Goal: Submit feedback/report problem

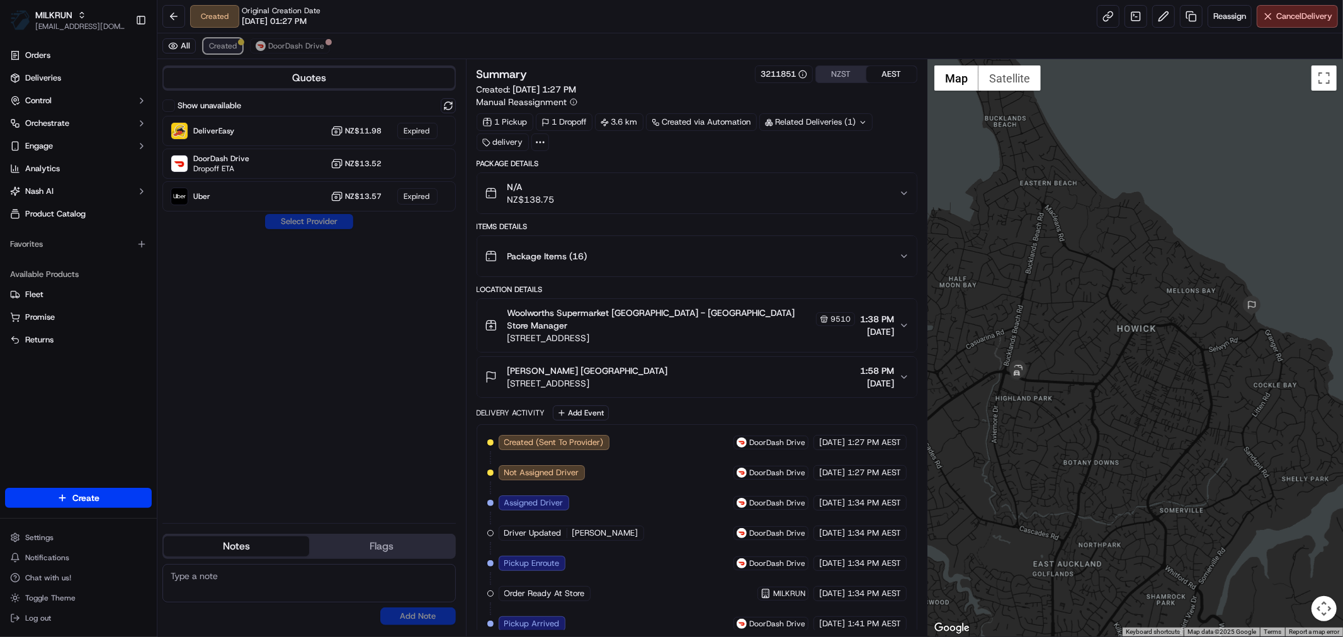
click at [223, 47] on span "Created" at bounding box center [223, 46] width 28 height 10
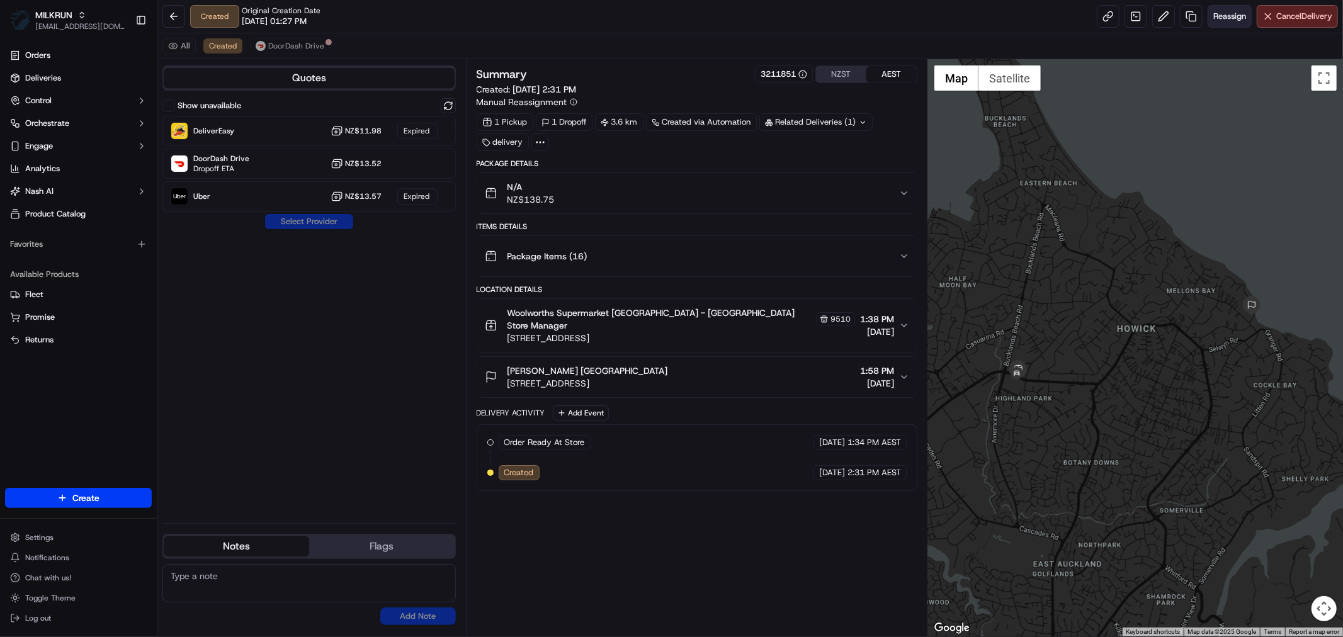
click at [1225, 8] on button "Reassign" at bounding box center [1230, 16] width 44 height 23
click at [1217, 11] on span "Reassign" at bounding box center [1229, 16] width 33 height 11
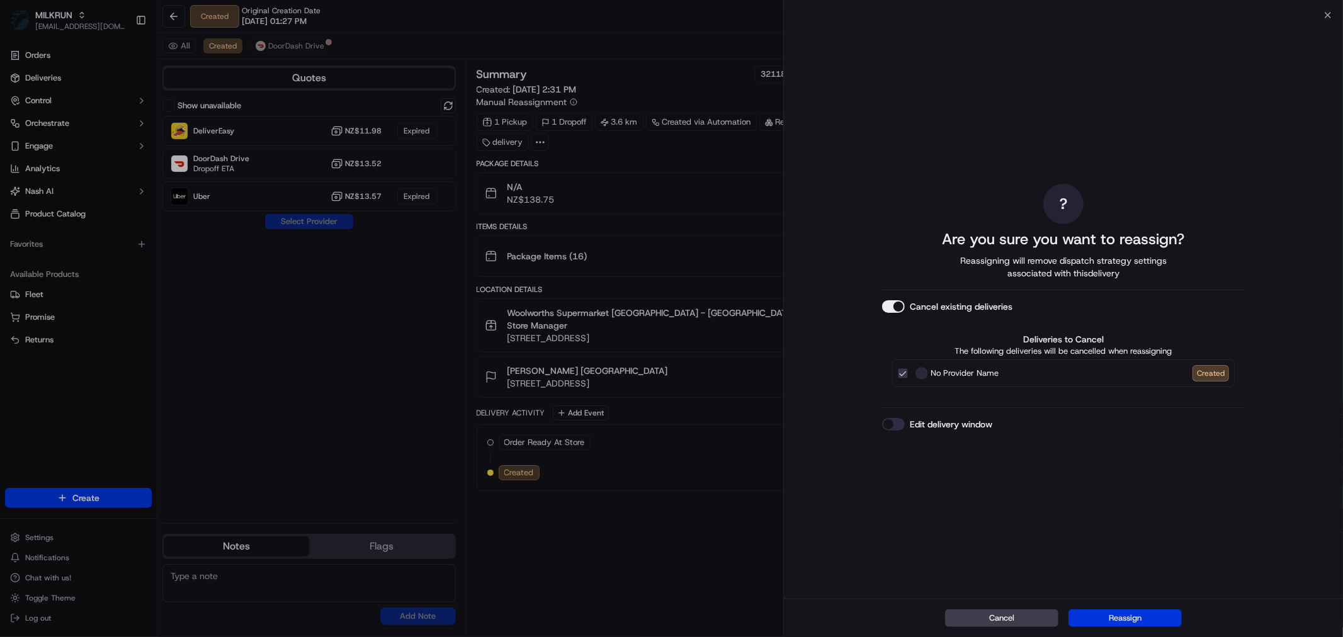
click at [1141, 617] on button "Reassign" at bounding box center [1125, 619] width 113 height 18
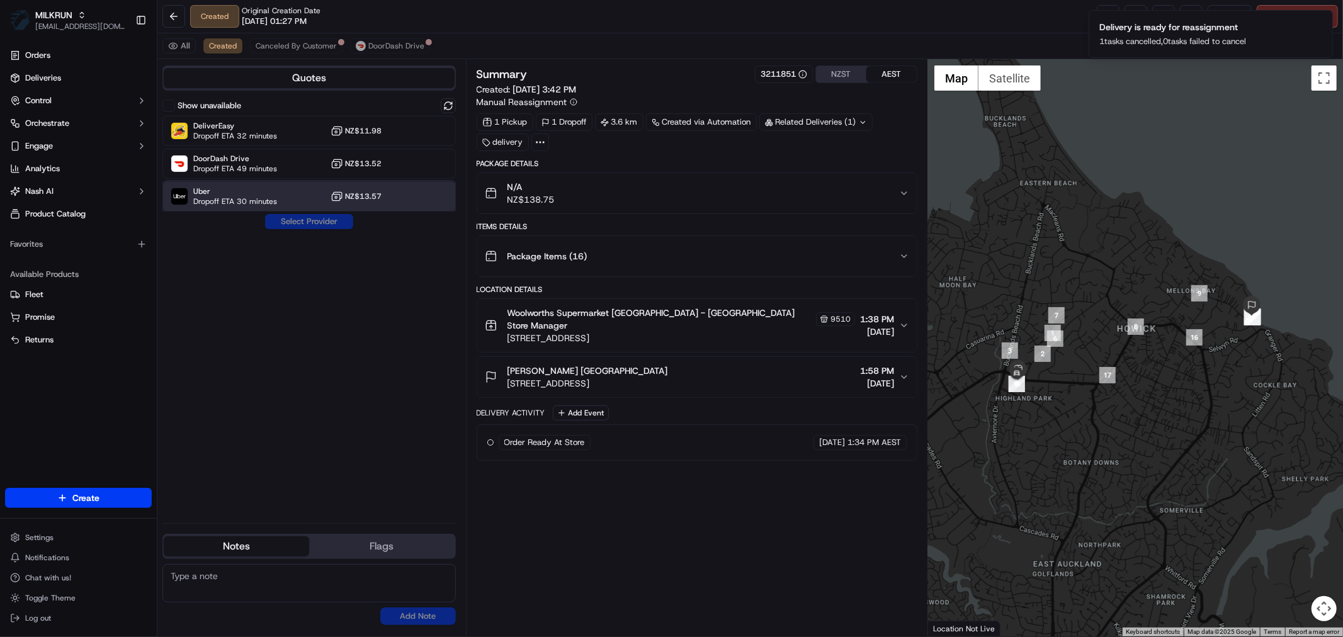
click at [283, 207] on div "Uber Dropoff ETA 30 minutes NZ$13.57" at bounding box center [308, 196] width 293 height 30
click at [307, 227] on button "Assign Provider" at bounding box center [308, 221] width 89 height 15
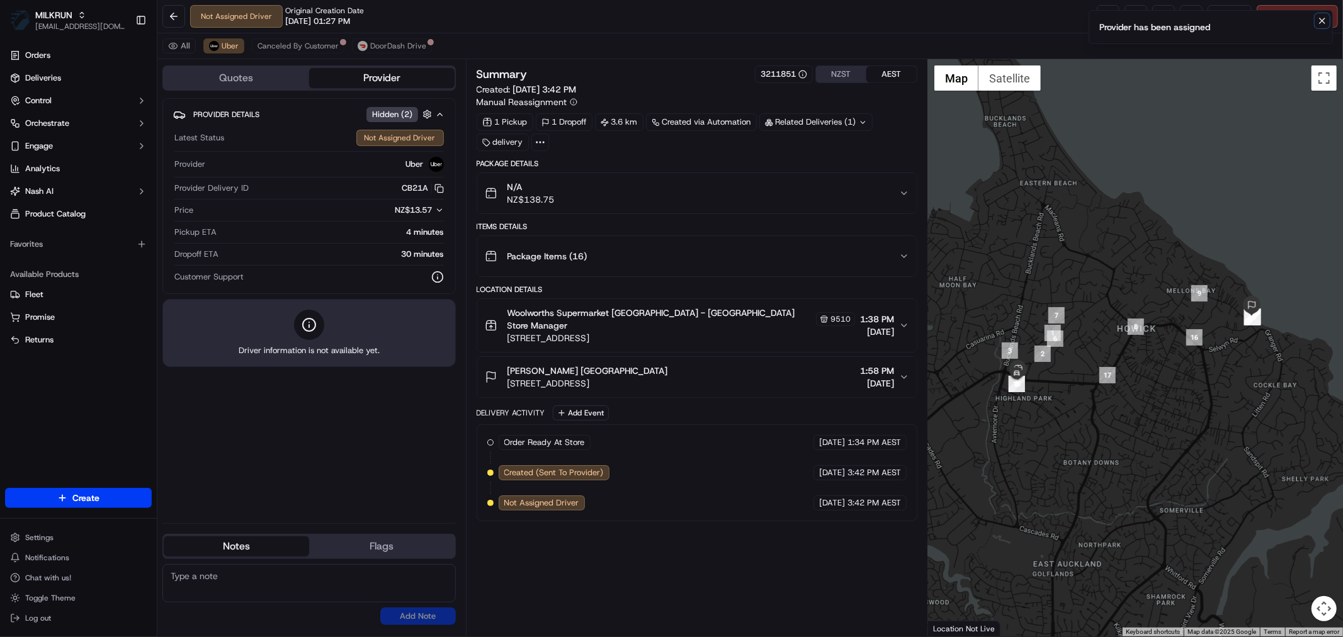
click at [1322, 21] on icon "Notifications (F8)" at bounding box center [1322, 20] width 5 height 5
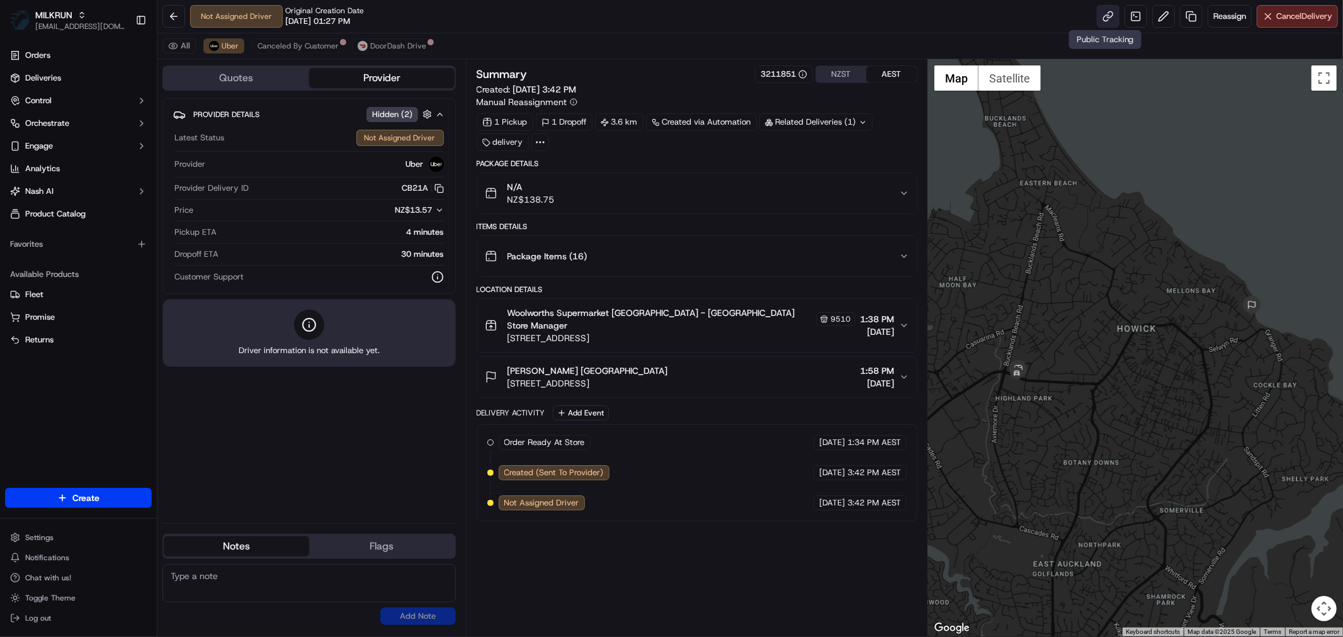
click at [1111, 16] on link at bounding box center [1108, 16] width 23 height 23
click at [1111, 14] on link at bounding box center [1108, 16] width 23 height 23
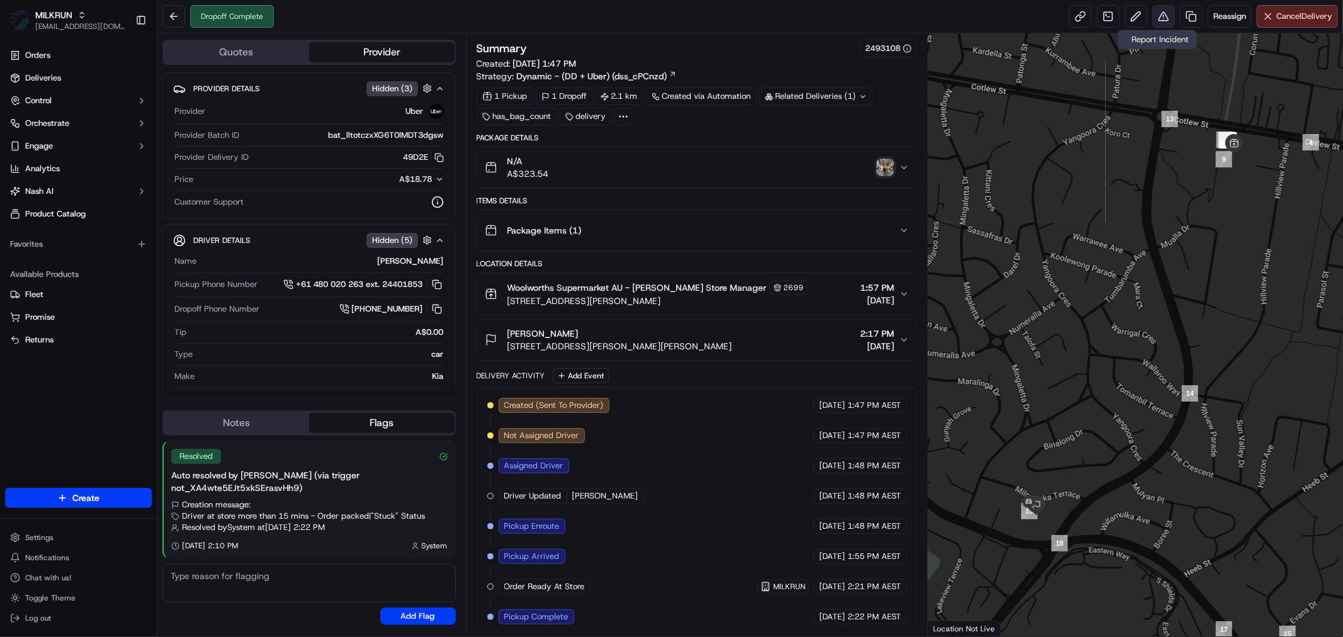
click at [1163, 15] on button at bounding box center [1163, 16] width 23 height 23
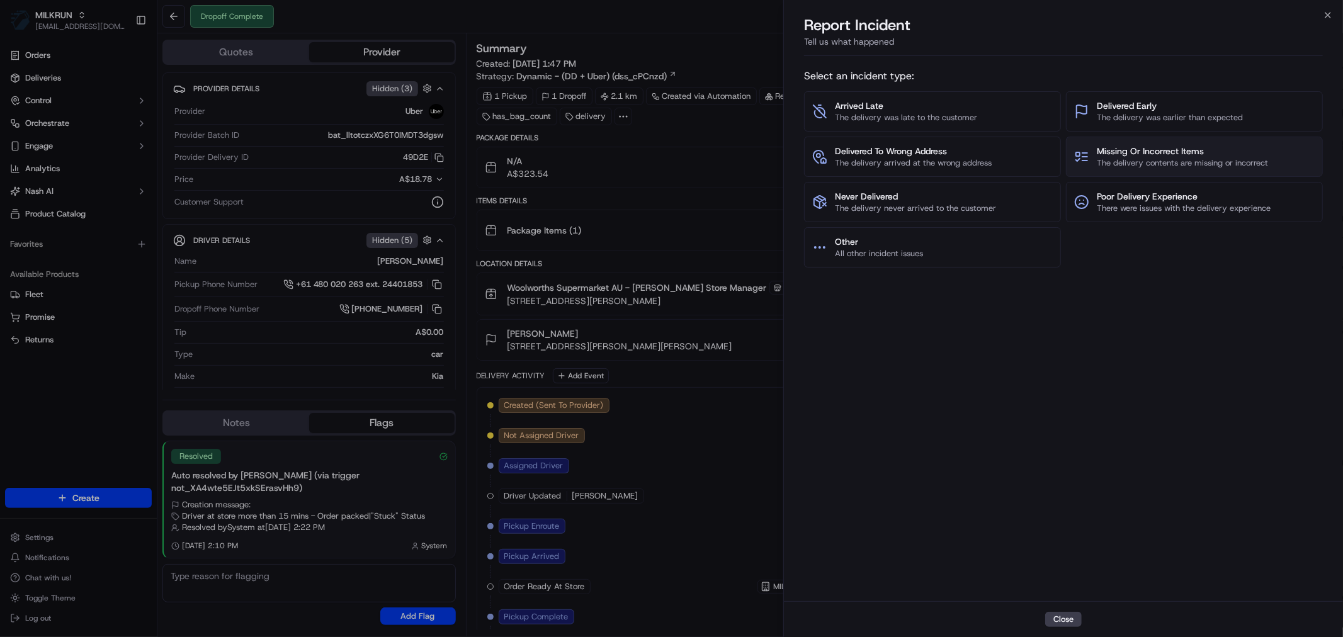
click at [1142, 153] on span "Missing Or Incorrect Items" at bounding box center [1182, 151] width 171 height 13
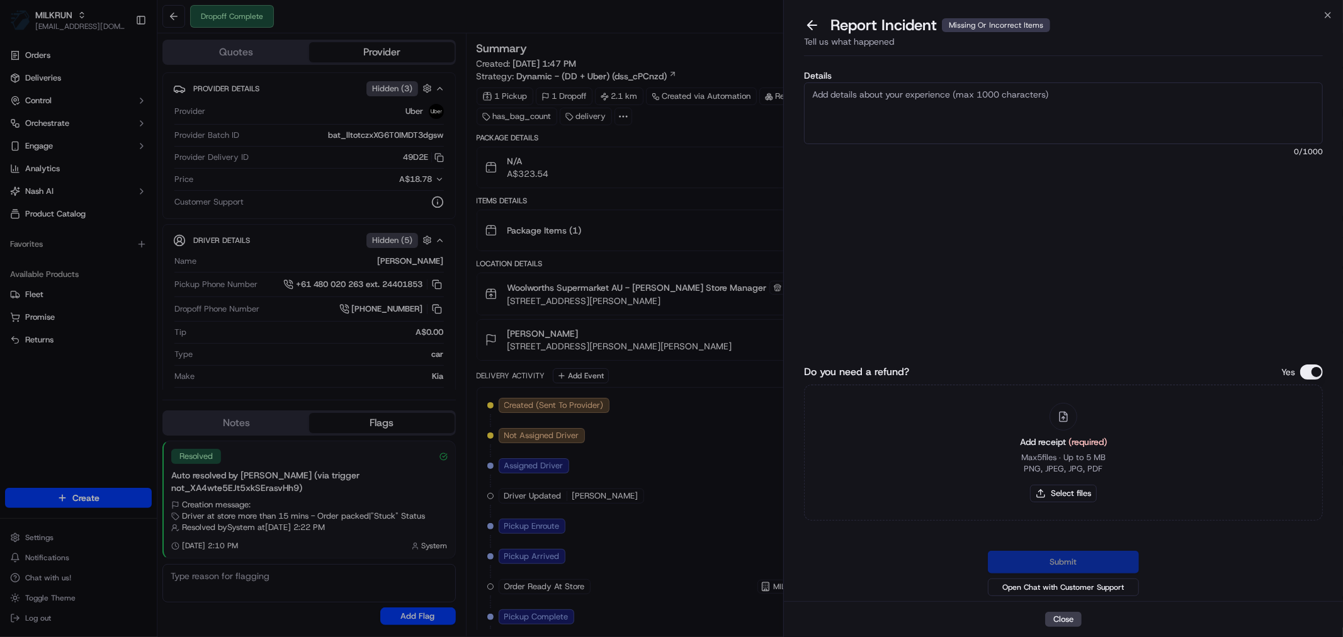
click at [897, 96] on textarea "Details" at bounding box center [1063, 113] width 519 height 62
type textarea "Missing 4 of the Muscle Chef meals"
click at [1065, 490] on button "Select files" at bounding box center [1063, 494] width 67 height 18
type input "C:\fakepath\[PERSON_NAME].pdf"
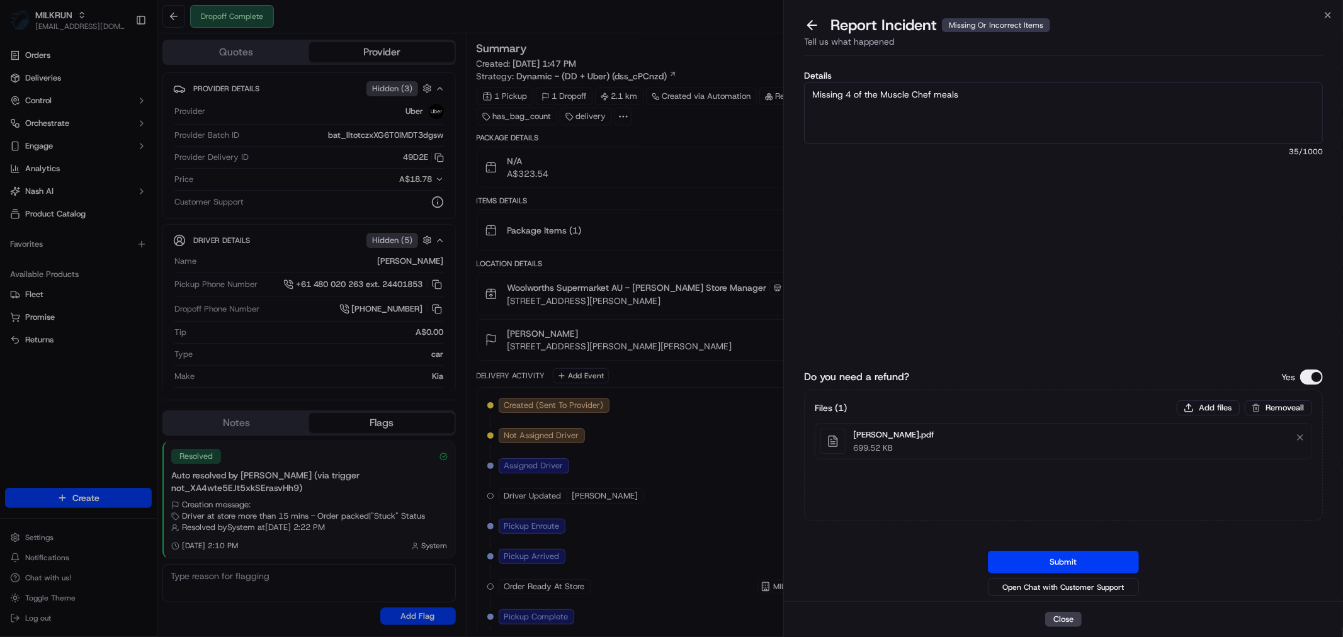
click at [968, 91] on textarea "Missing 4 of the Muscle Chef meals" at bounding box center [1063, 113] width 519 height 62
click at [1062, 615] on button "Close" at bounding box center [1063, 619] width 37 height 15
